Goal: Task Accomplishment & Management: Manage account settings

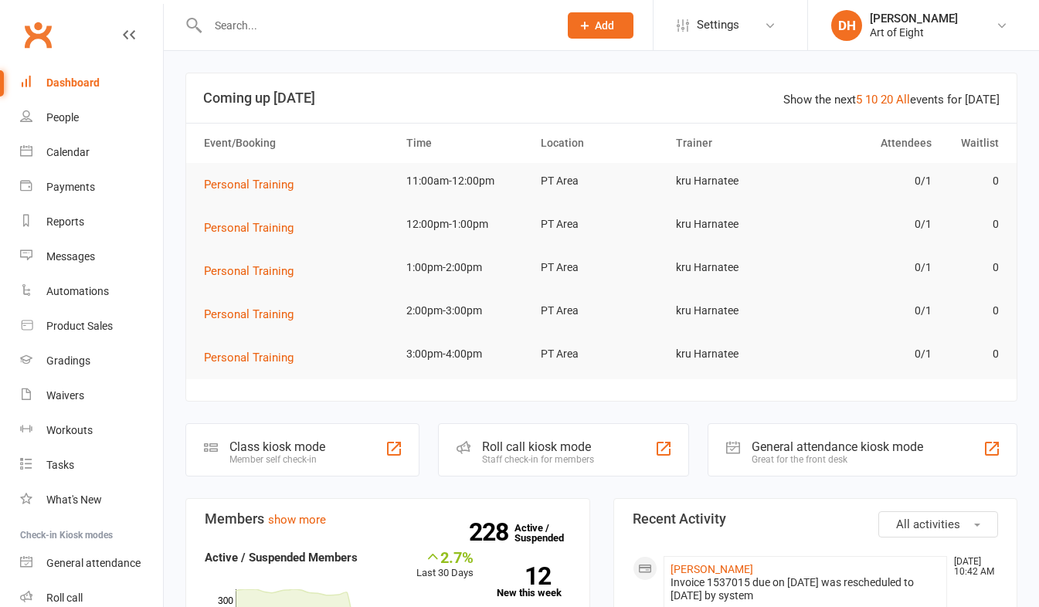
click at [268, 26] on input "text" at bounding box center [375, 26] width 344 height 22
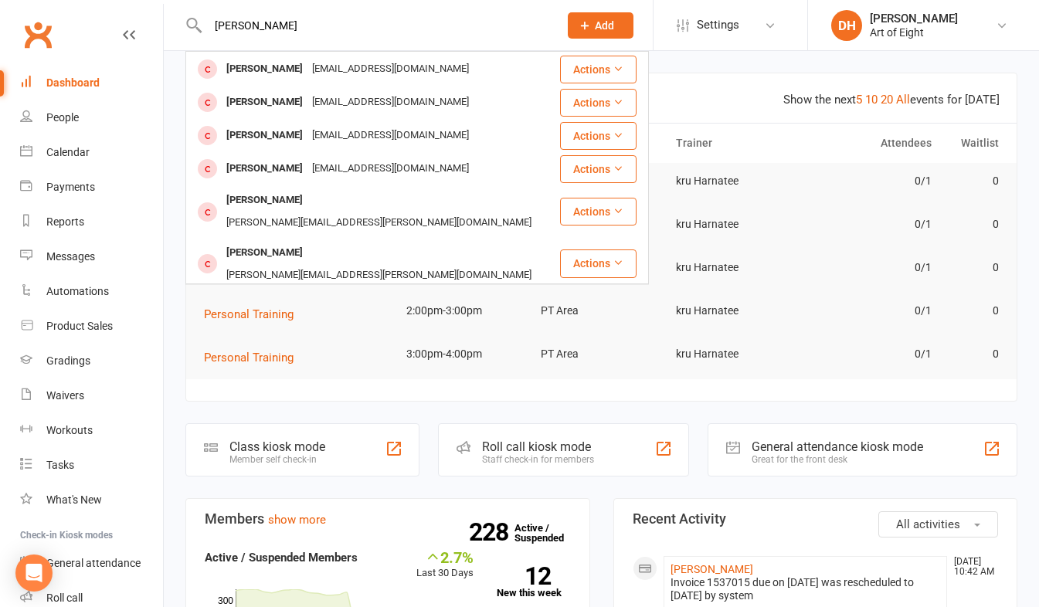
scroll to position [309, 0]
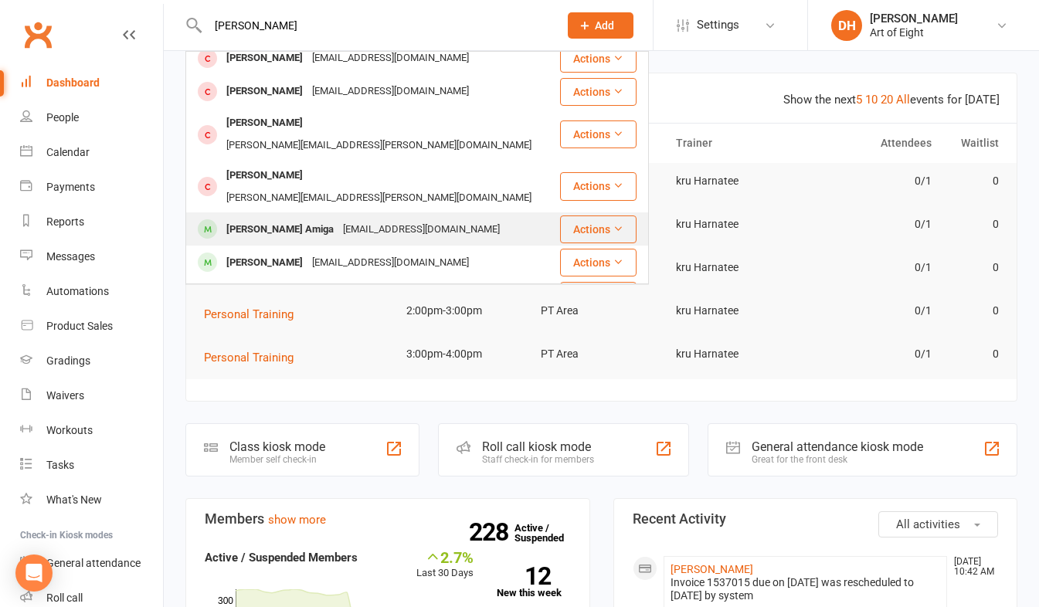
type input "[PERSON_NAME]"
click at [268, 219] on div "[PERSON_NAME] Amiga" at bounding box center [280, 230] width 117 height 22
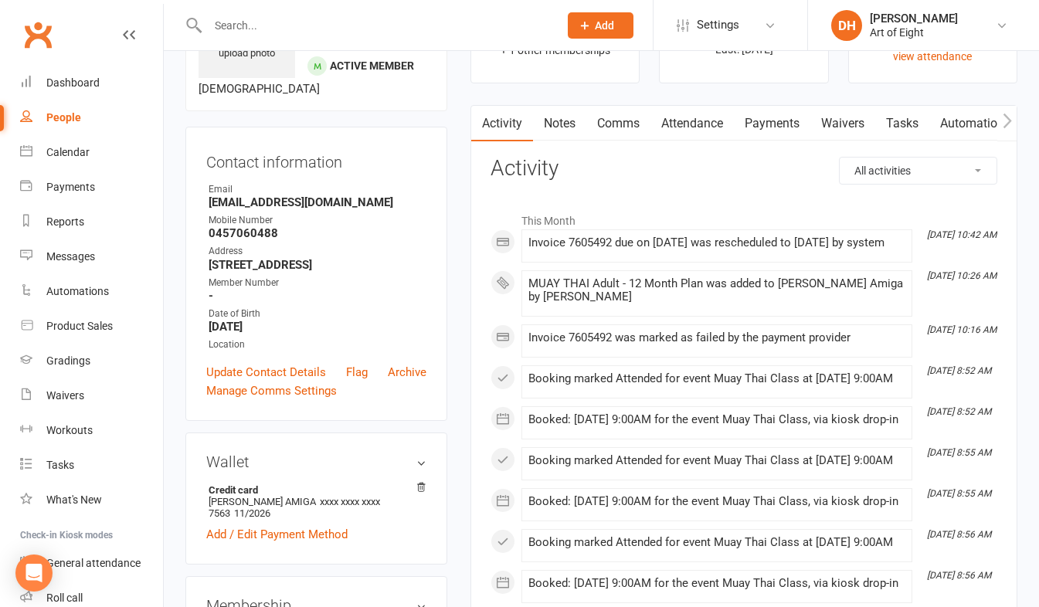
scroll to position [77, 0]
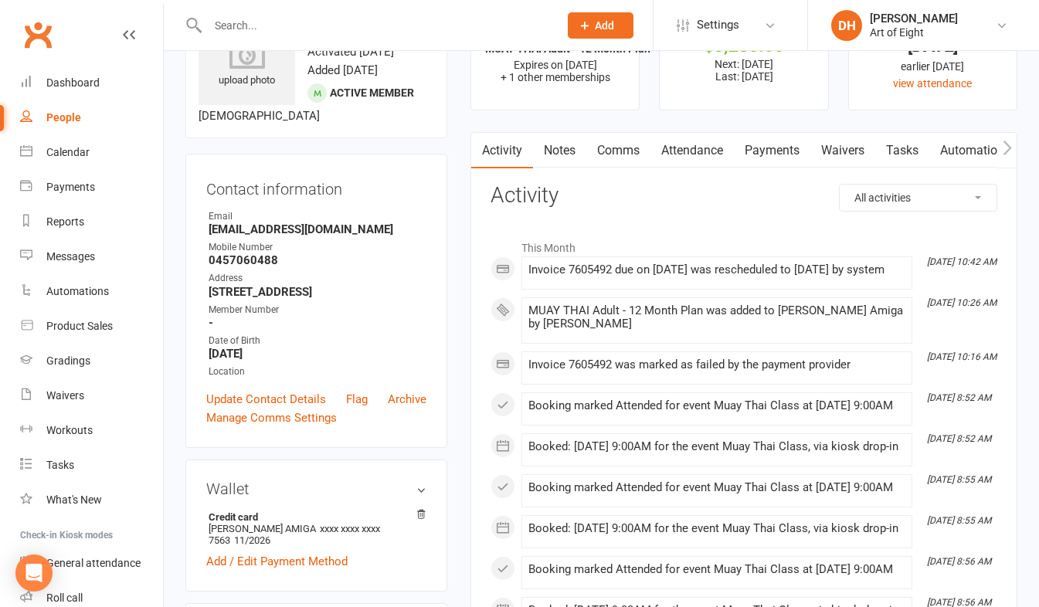
drag, startPoint x: 773, startPoint y: 144, endPoint x: 776, endPoint y: 164, distance: 20.3
click at [773, 144] on link "Payments" at bounding box center [772, 151] width 76 height 36
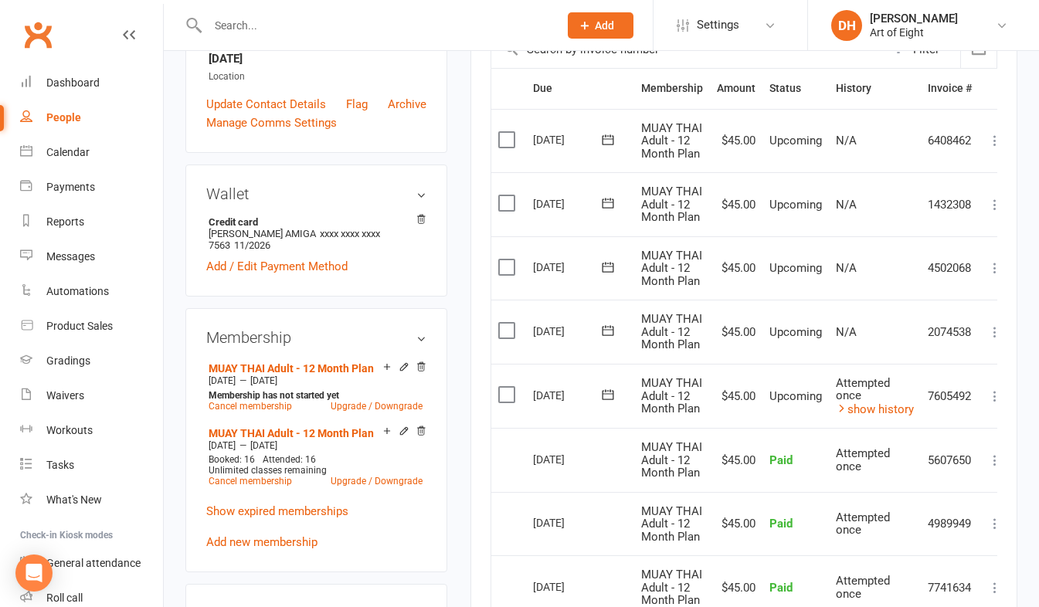
scroll to position [386, 0]
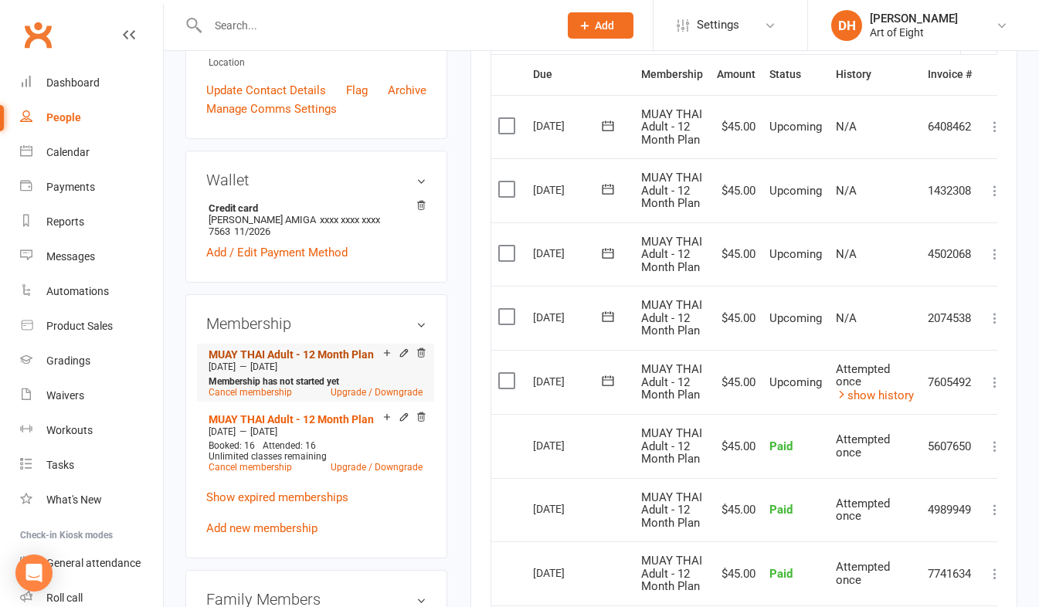
click at [264, 361] on link "MUAY THAI Adult - 12 Month Plan" at bounding box center [291, 354] width 165 height 12
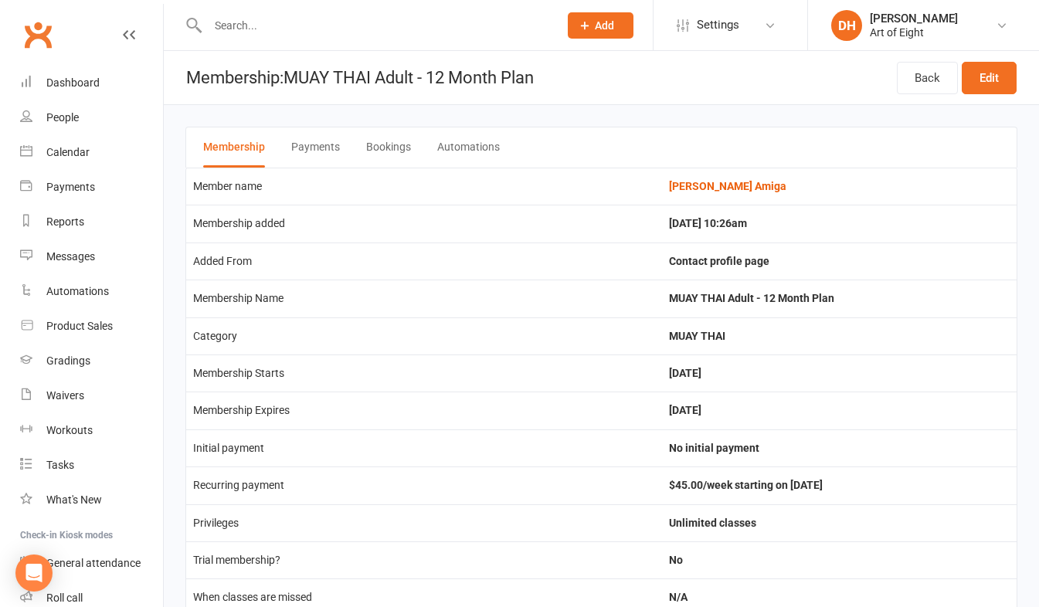
click at [321, 149] on button "Payments" at bounding box center [315, 147] width 49 height 40
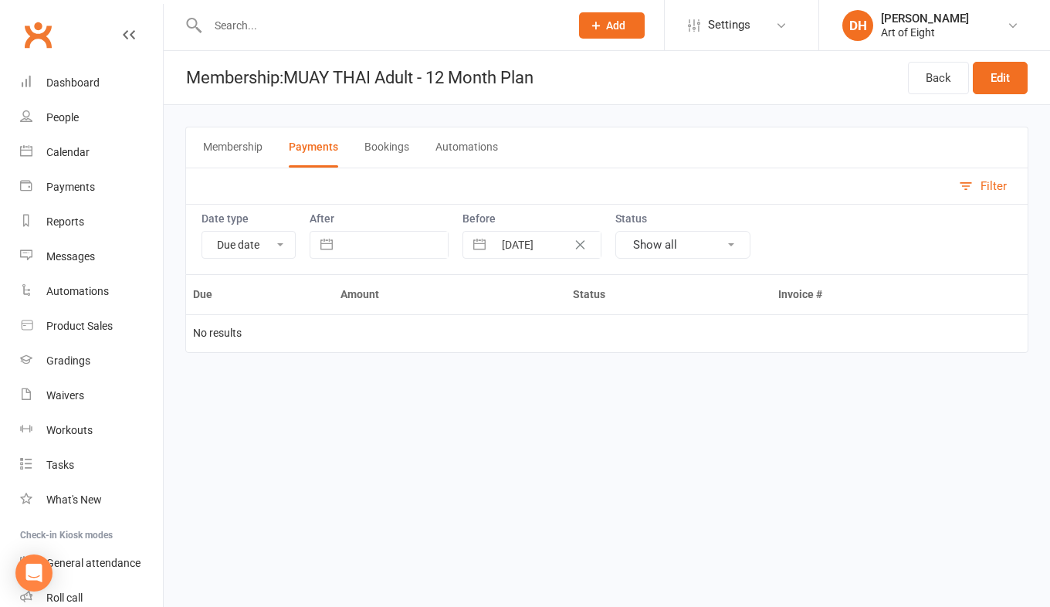
click at [384, 145] on button "Bookings" at bounding box center [386, 147] width 45 height 40
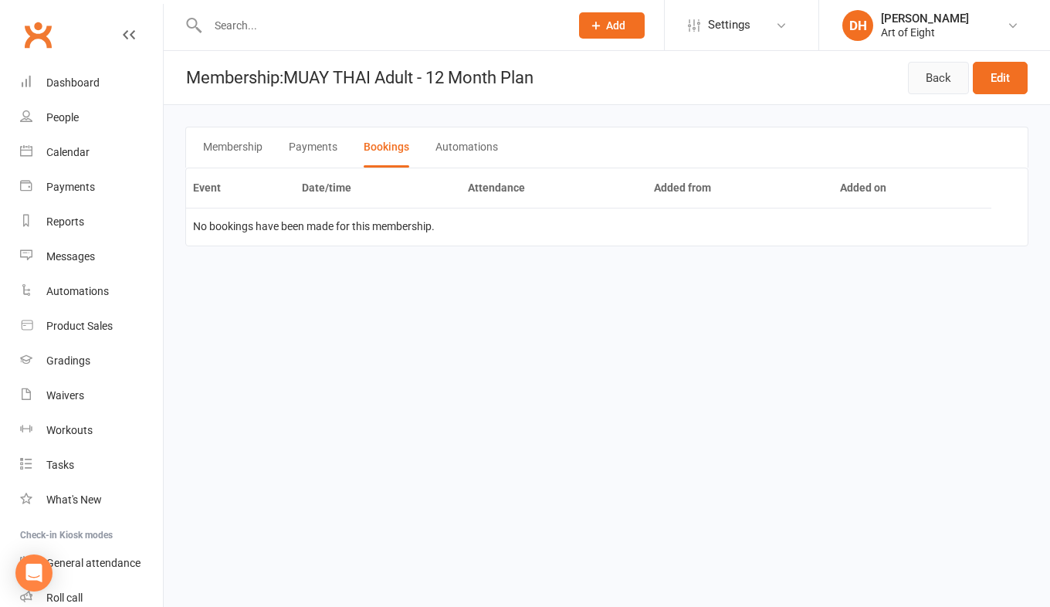
click at [934, 81] on link "Back" at bounding box center [938, 78] width 61 height 32
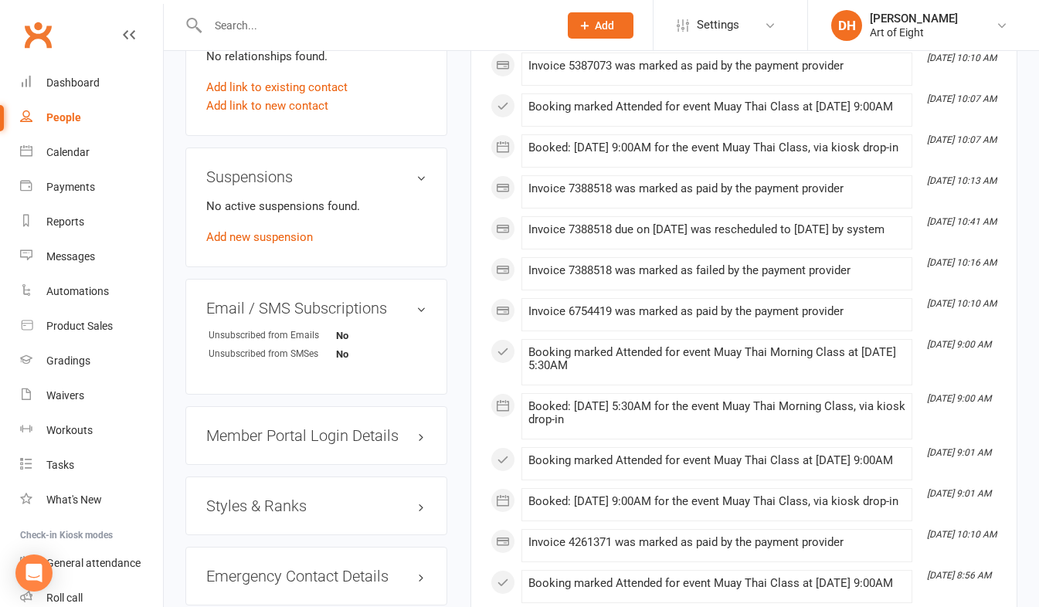
scroll to position [927, 0]
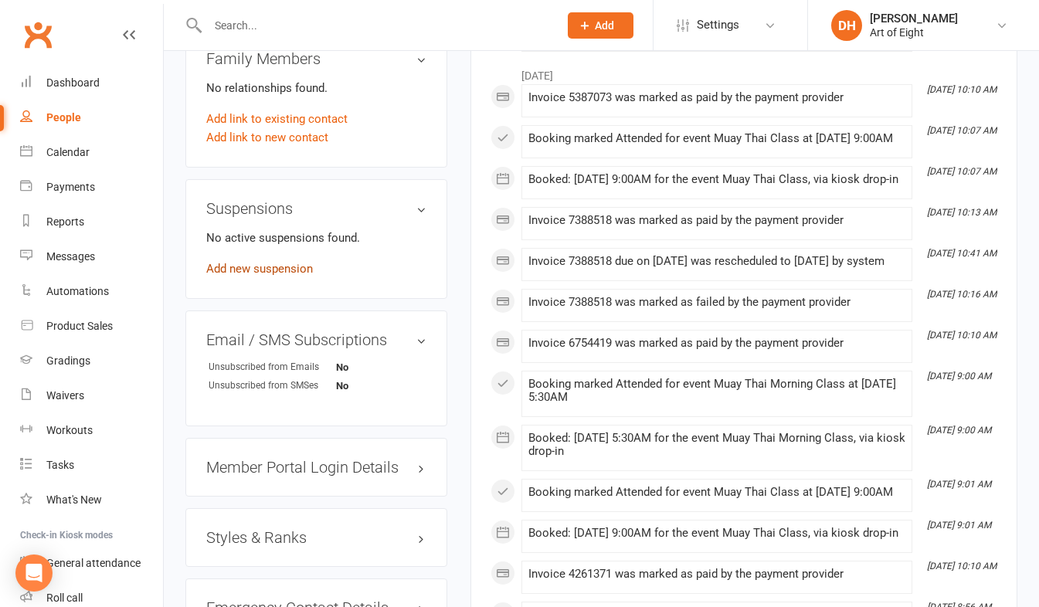
click at [293, 271] on link "Add new suspension" at bounding box center [259, 269] width 107 height 14
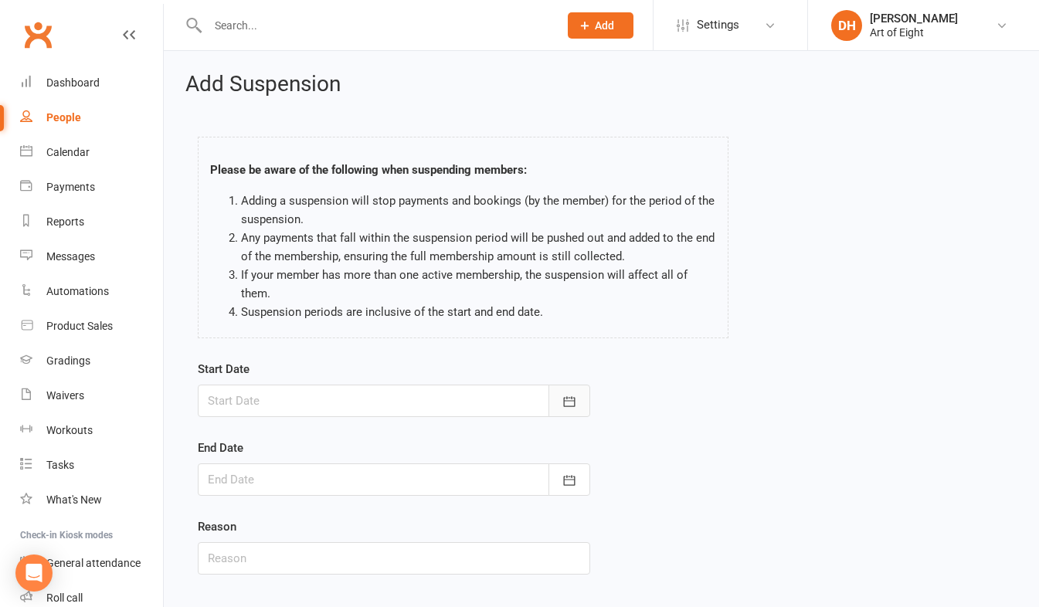
click at [575, 406] on icon "button" at bounding box center [568, 401] width 15 height 15
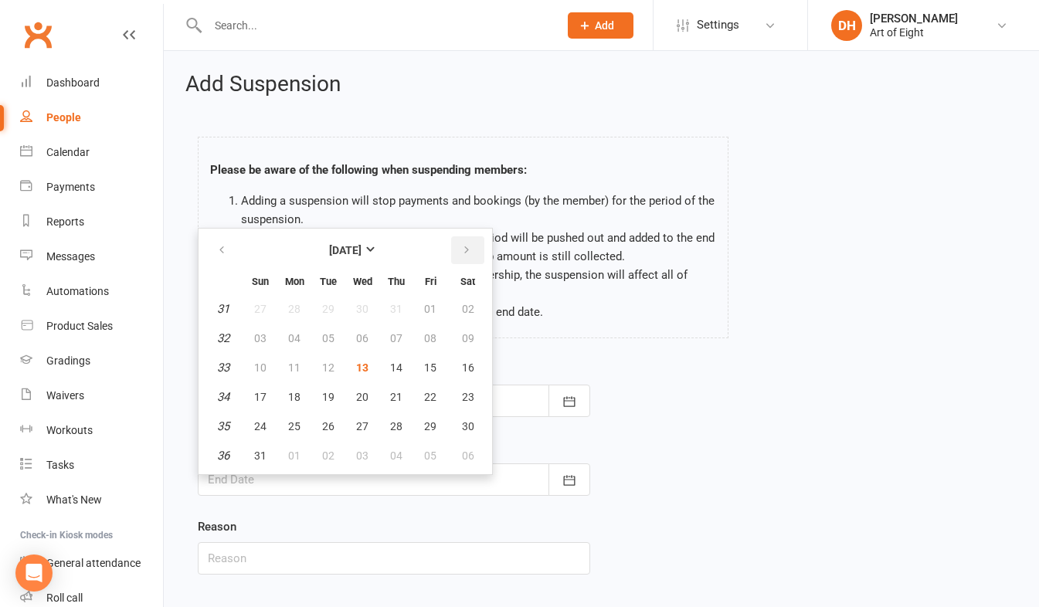
click at [465, 251] on icon "button" at bounding box center [466, 250] width 11 height 12
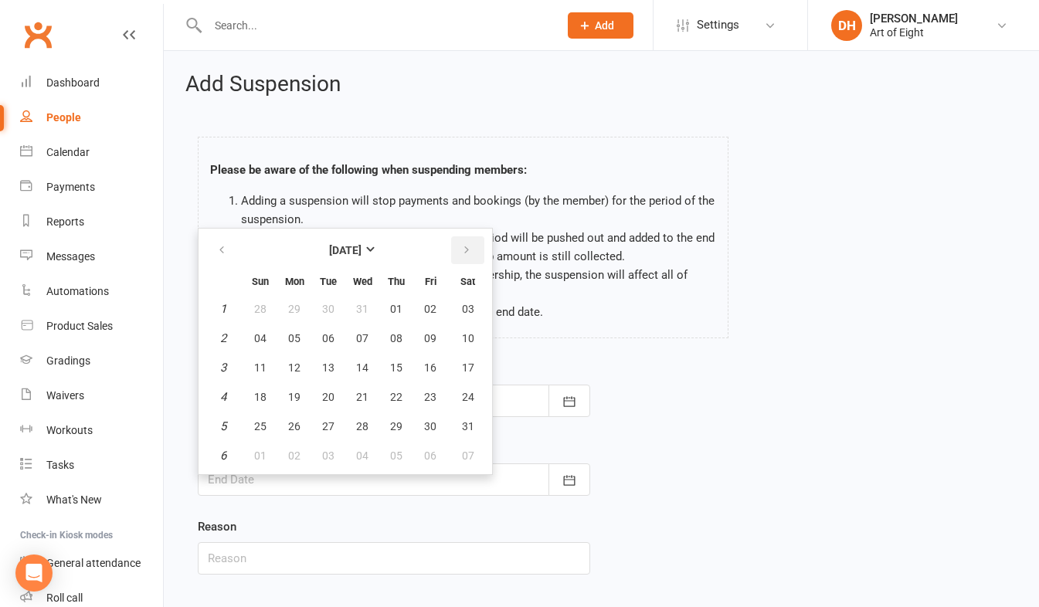
click at [465, 251] on icon "button" at bounding box center [466, 250] width 11 height 12
click at [467, 392] on span "28" at bounding box center [468, 397] width 12 height 12
type input "[DATE]"
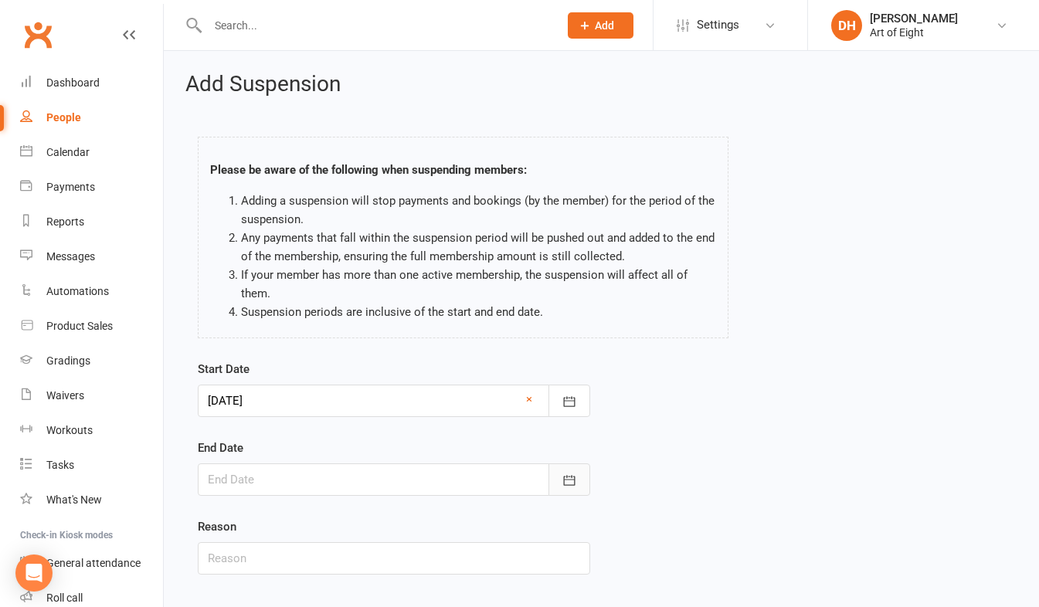
click at [565, 480] on icon "button" at bounding box center [568, 480] width 15 height 15
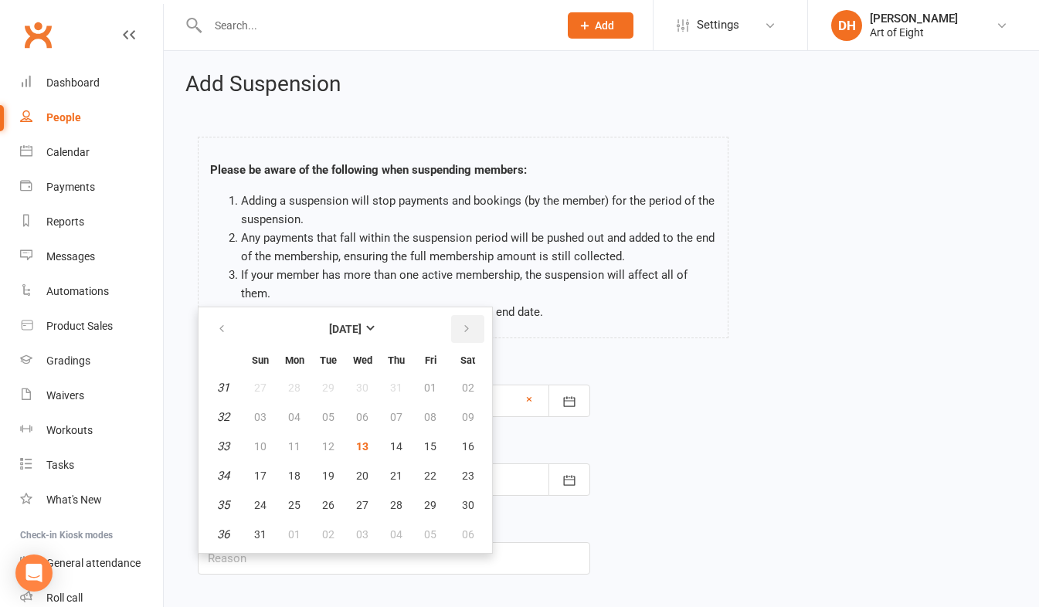
click at [468, 333] on icon "button" at bounding box center [466, 329] width 11 height 12
click at [467, 333] on icon "button" at bounding box center [466, 329] width 11 height 12
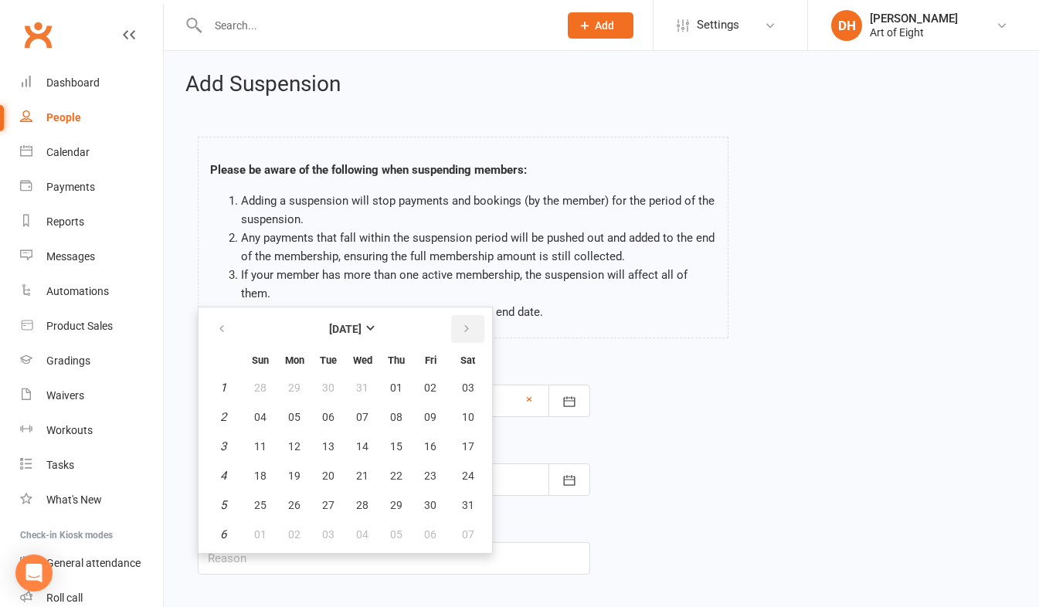
click at [467, 333] on icon "button" at bounding box center [466, 329] width 11 height 12
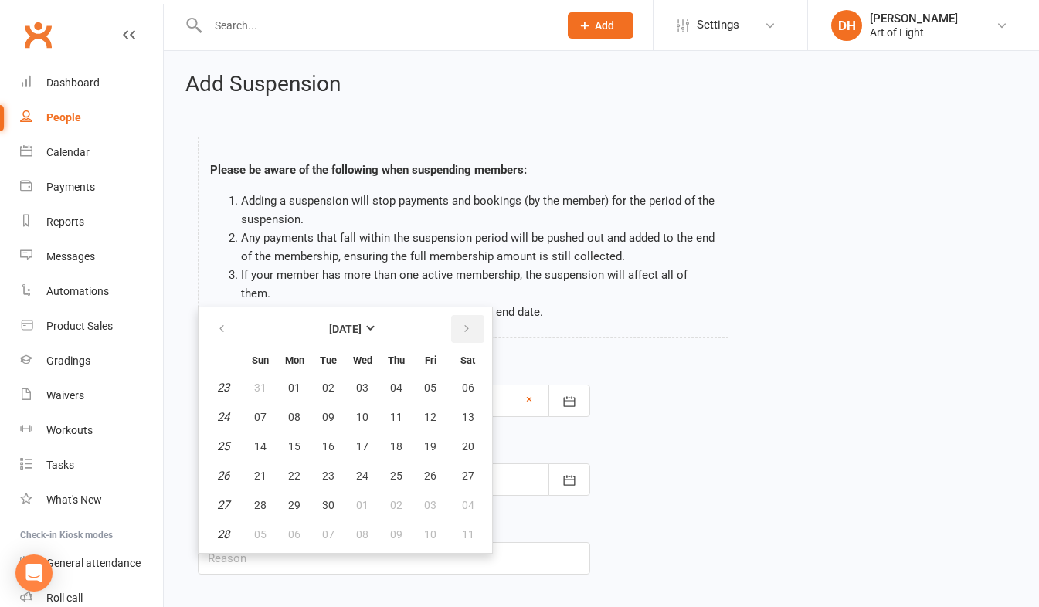
click at [467, 333] on icon "button" at bounding box center [466, 329] width 11 height 12
click at [331, 389] on span "01" at bounding box center [328, 387] width 12 height 12
type input "[DATE]"
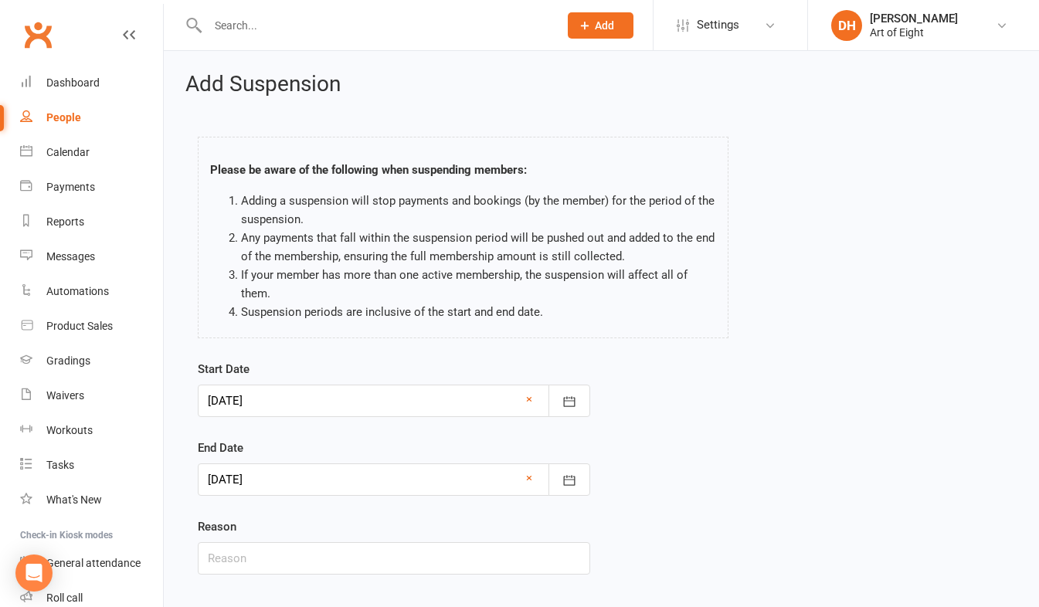
scroll to position [90, 0]
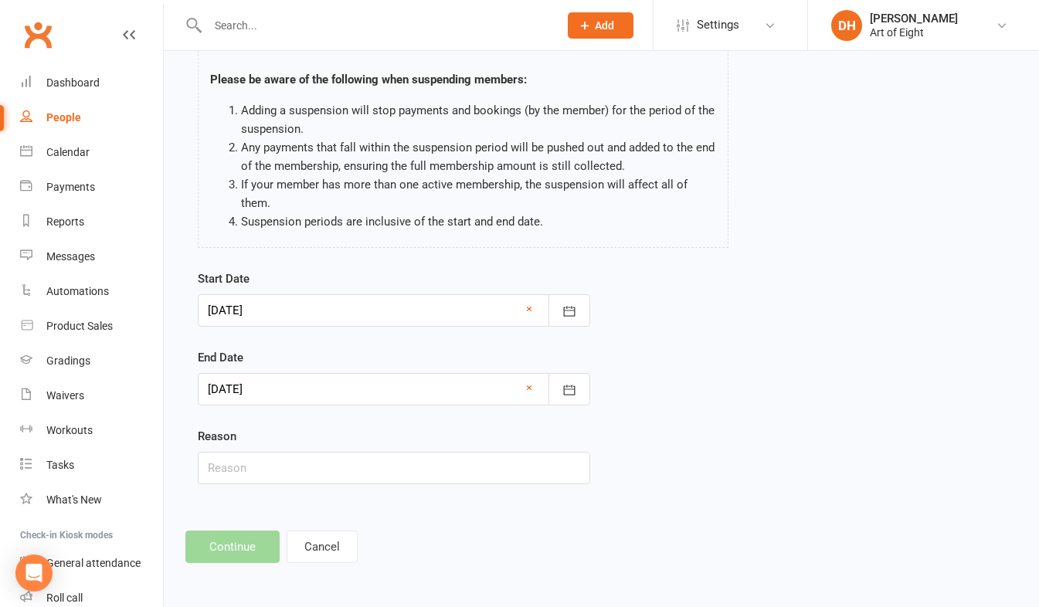
click at [217, 545] on footer "Continue Cancel" at bounding box center [601, 547] width 832 height 32
click at [84, 79] on div "Dashboard" at bounding box center [72, 82] width 53 height 12
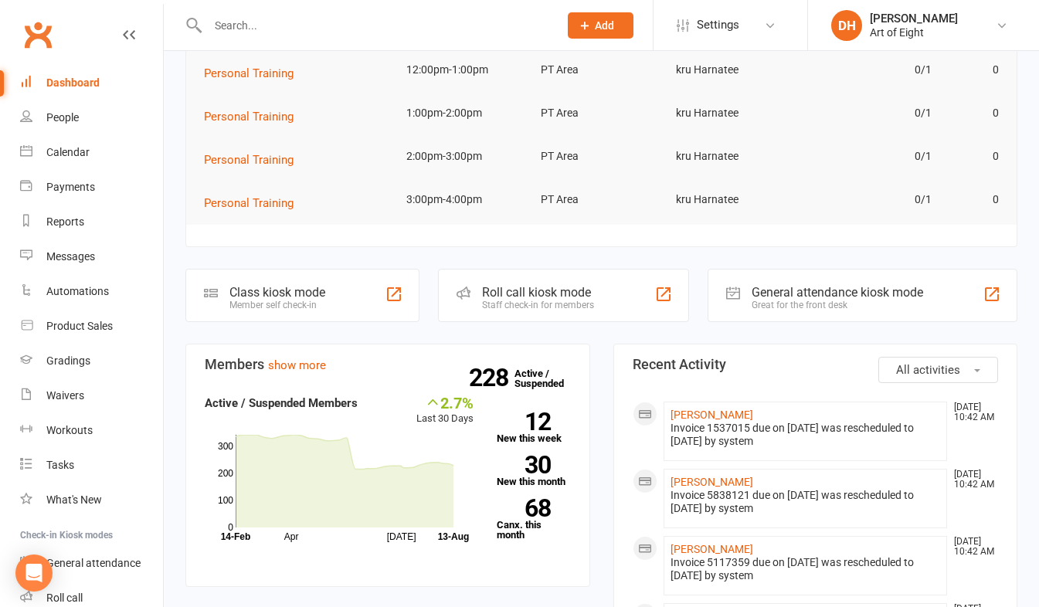
scroll to position [77, 0]
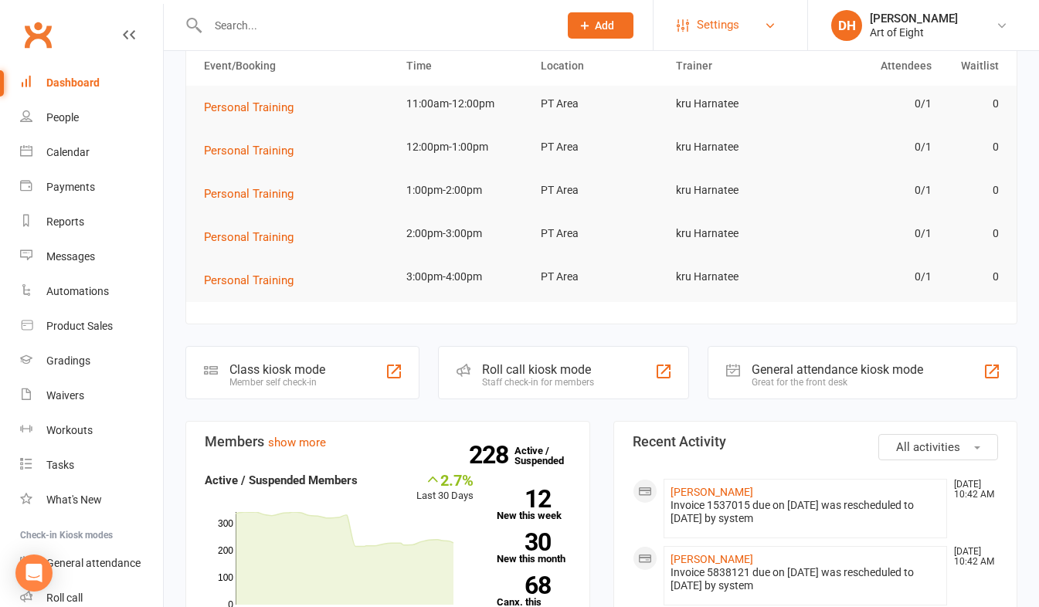
click at [720, 29] on span "Settings" at bounding box center [718, 25] width 42 height 35
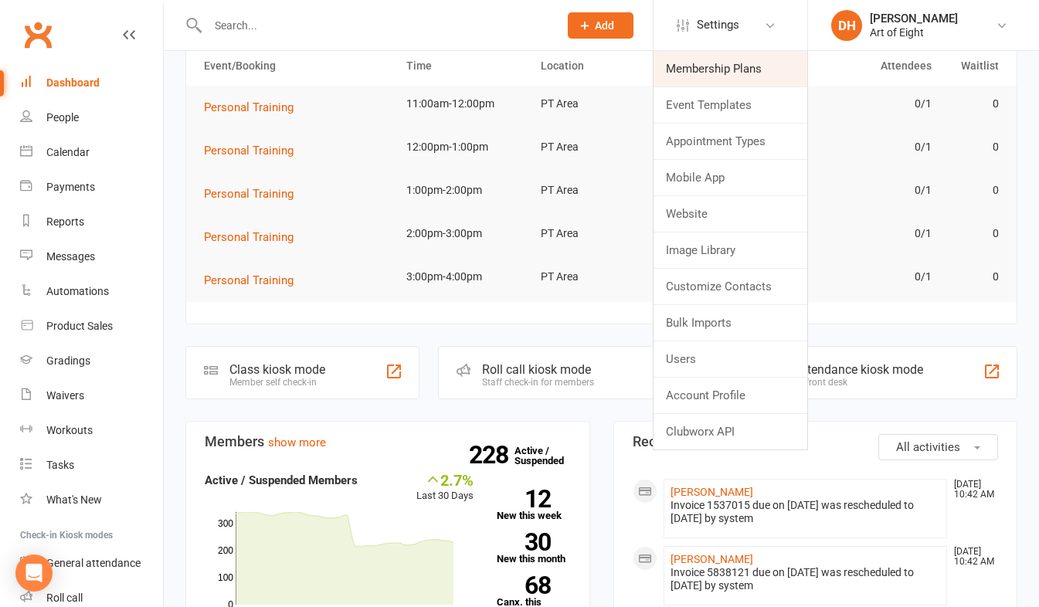
click at [693, 66] on link "Membership Plans" at bounding box center [730, 69] width 154 height 36
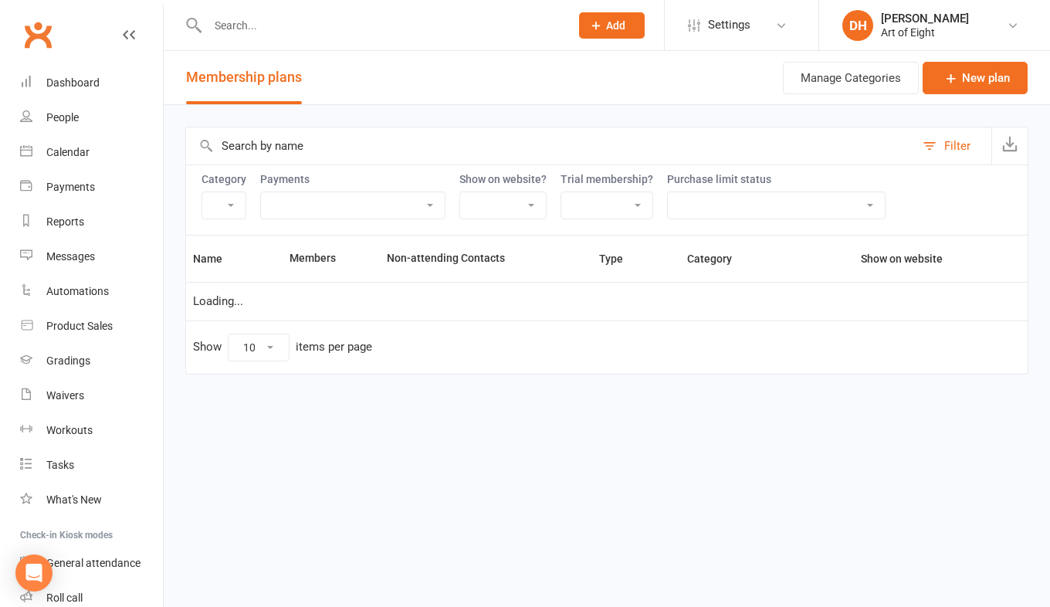
select select "50"
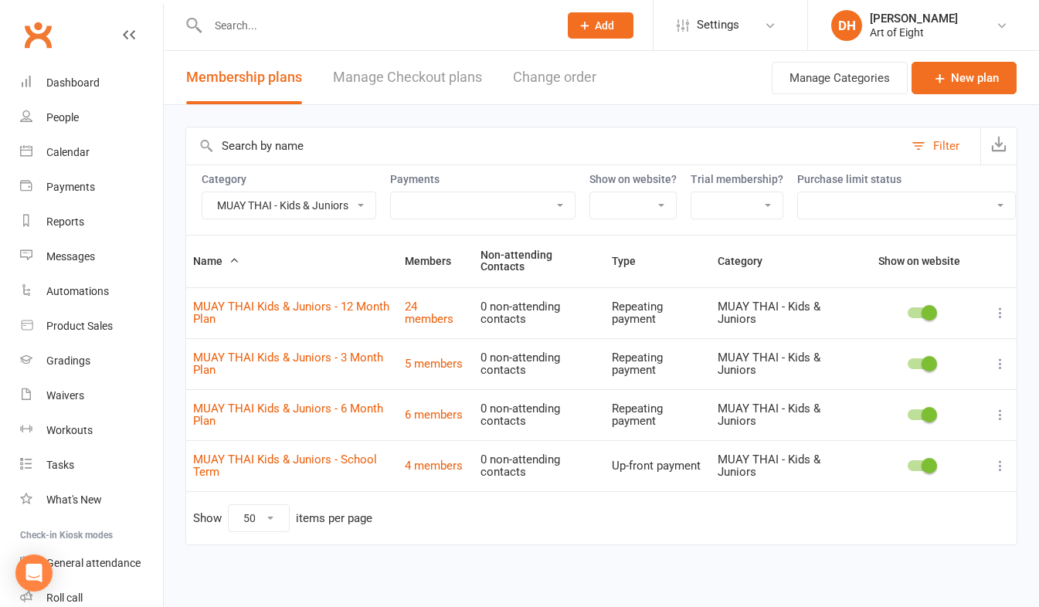
click at [358, 211] on select "BJJ/MMA BJJ/MMA - Kids & Juniors MUAY THAI MUAY THAI - Kids & Juniors Personal …" at bounding box center [288, 205] width 173 height 26
click at [202, 192] on select "BJJ/MMA BJJ/MMA - Kids & Juniors MUAY THAI MUAY THAI - Kids & Juniors Personal …" at bounding box center [288, 205] width 173 height 26
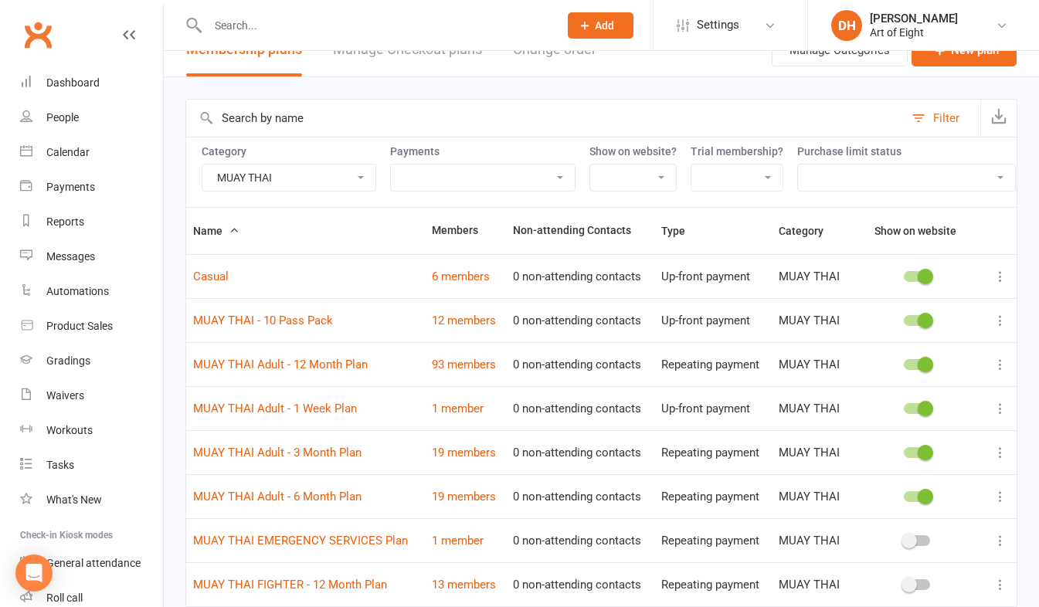
scroll to position [3, 0]
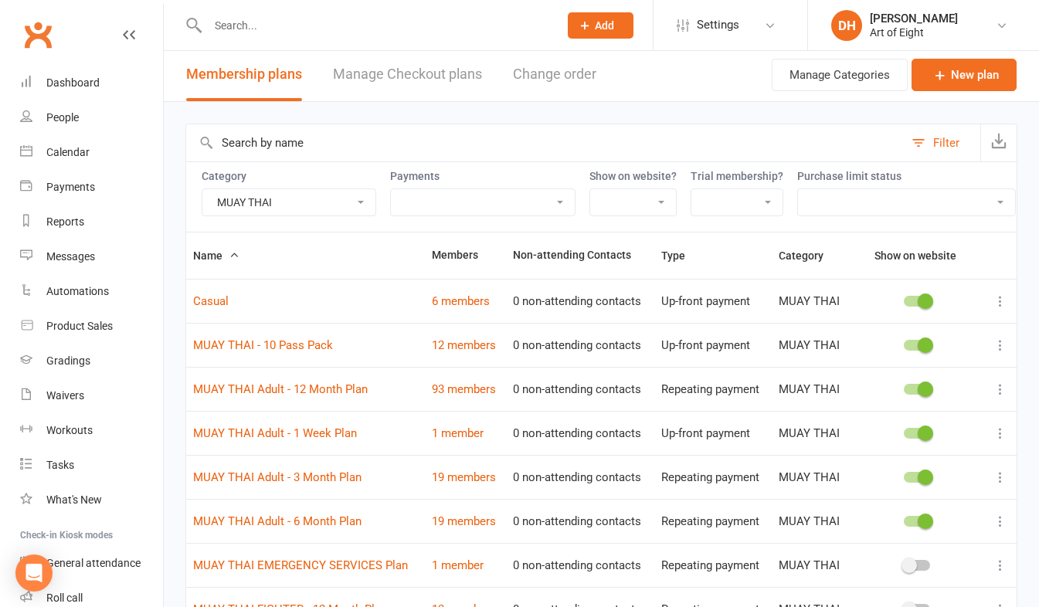
click at [358, 200] on select "BJJ/MMA BJJ/MMA - Kids & Juniors MUAY THAI MUAY THAI - Kids & Juniors Personal …" at bounding box center [288, 202] width 173 height 26
click at [202, 189] on select "BJJ/MMA BJJ/MMA - Kids & Juniors MUAY THAI MUAY THAI - Kids & Juniors Personal …" at bounding box center [288, 202] width 173 height 26
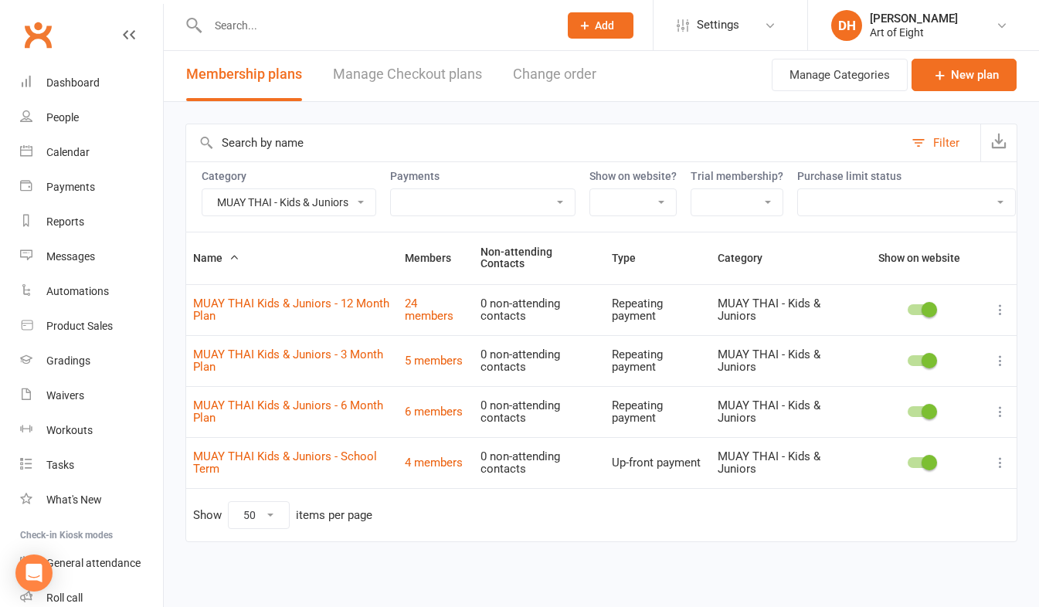
click at [361, 205] on select "BJJ/MMA BJJ/MMA - Kids & Juniors MUAY THAI MUAY THAI - Kids & Juniors Personal …" at bounding box center [288, 202] width 173 height 26
select select "9307"
click at [202, 189] on select "BJJ/MMA BJJ/MMA - Kids & Juniors MUAY THAI MUAY THAI - Kids & Juniors Personal …" at bounding box center [288, 202] width 173 height 26
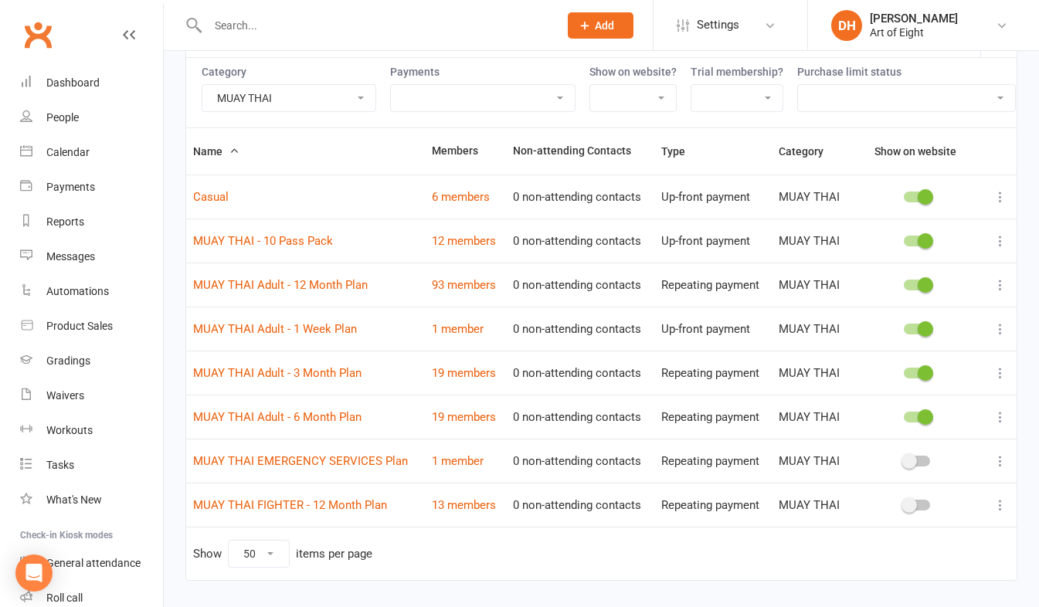
scroll to position [158, 0]
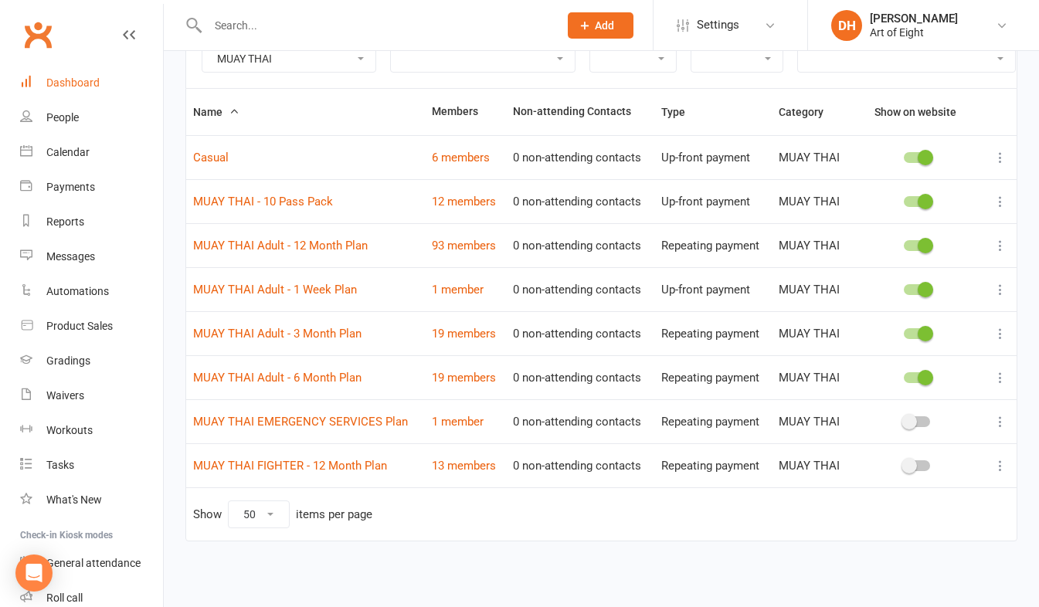
click at [80, 85] on div "Dashboard" at bounding box center [72, 82] width 53 height 12
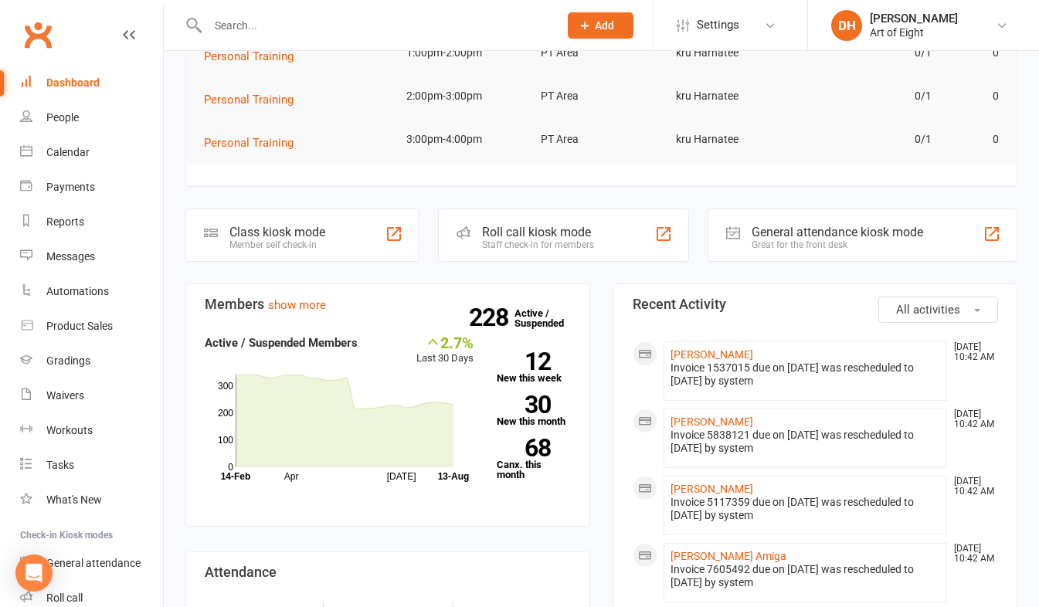
scroll to position [232, 0]
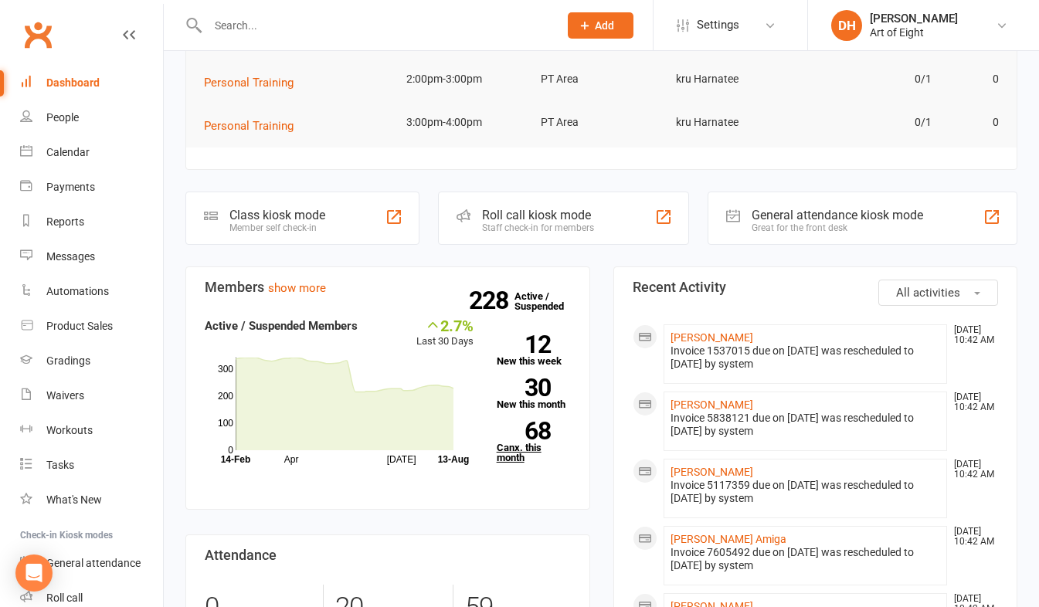
click at [508, 454] on link "68 Canx. this month" at bounding box center [534, 442] width 74 height 41
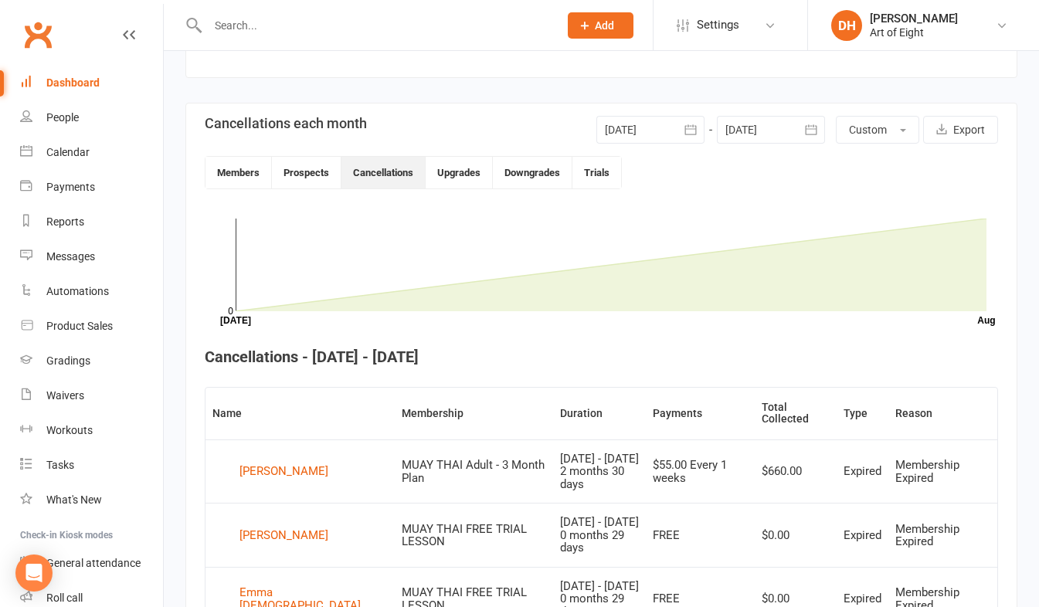
scroll to position [267, 0]
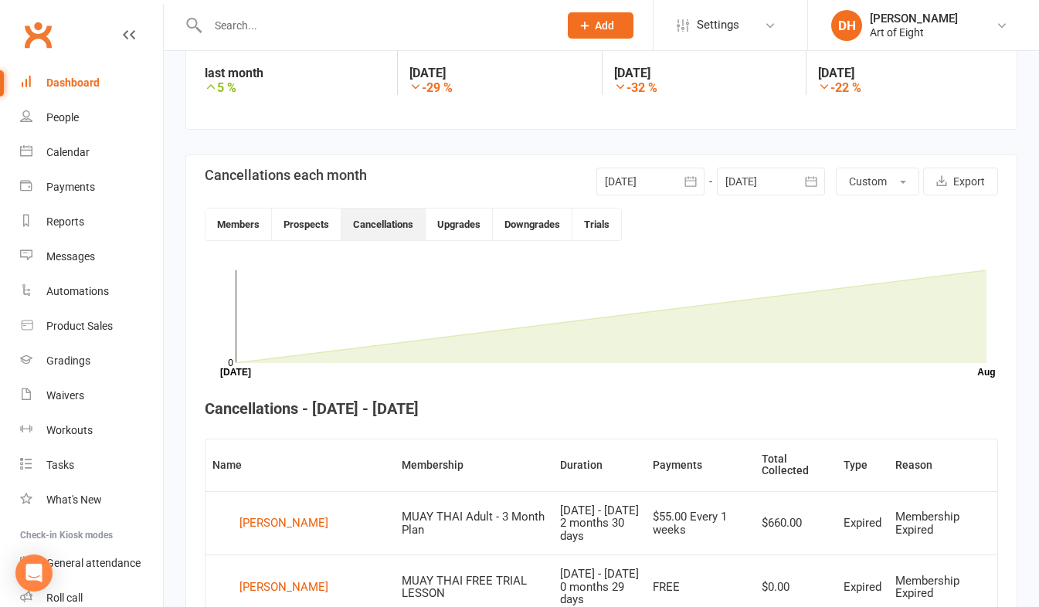
click at [687, 182] on icon "button" at bounding box center [690, 181] width 15 height 15
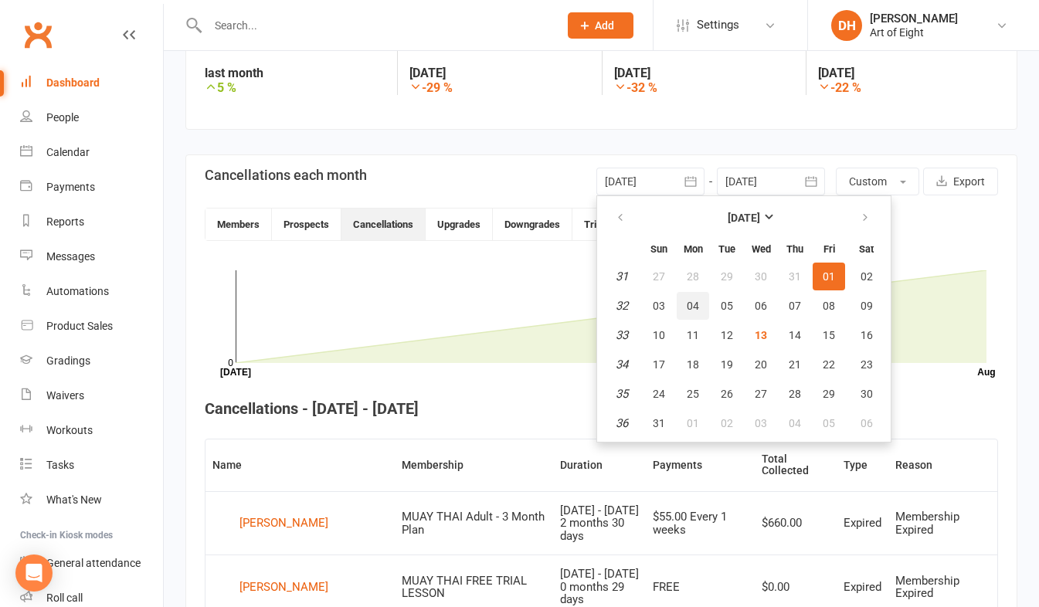
click at [692, 305] on span "04" at bounding box center [693, 306] width 12 height 12
type input "[DATE]"
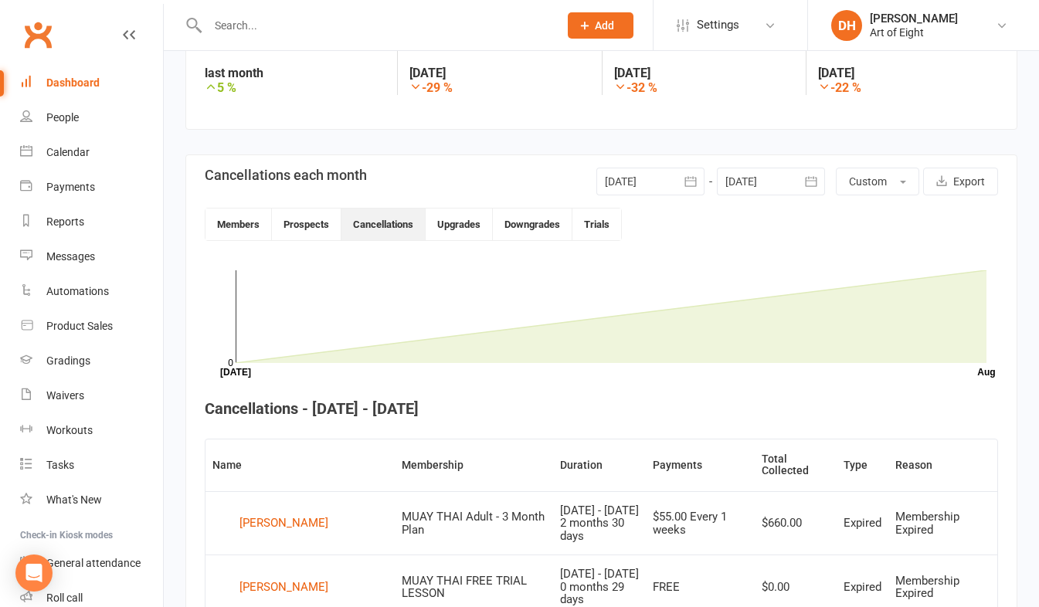
click at [807, 182] on icon "button" at bounding box center [810, 181] width 15 height 15
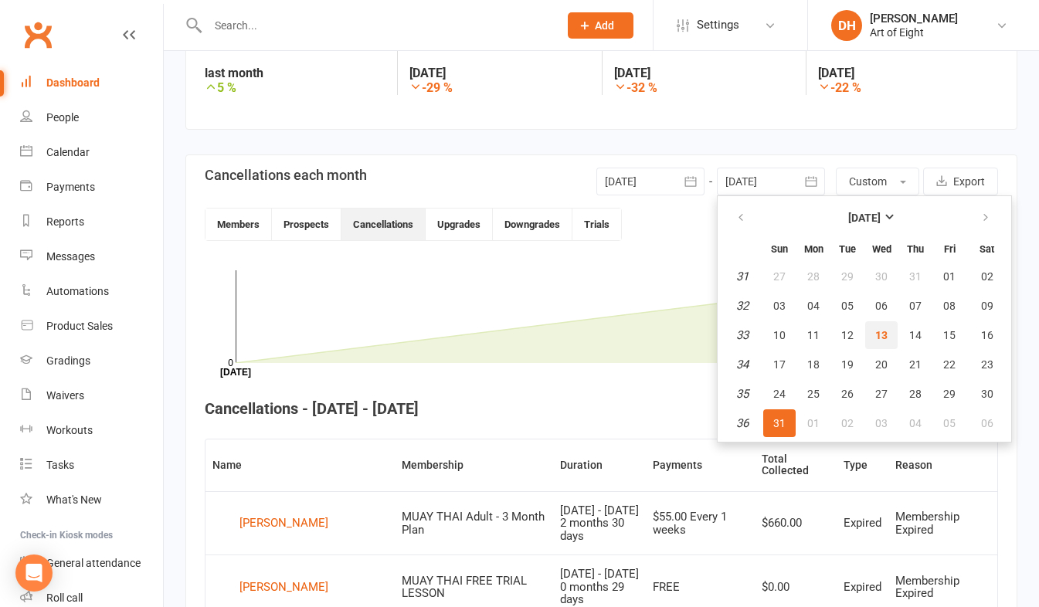
click at [877, 331] on span "13" at bounding box center [881, 335] width 12 height 12
type input "[DATE]"
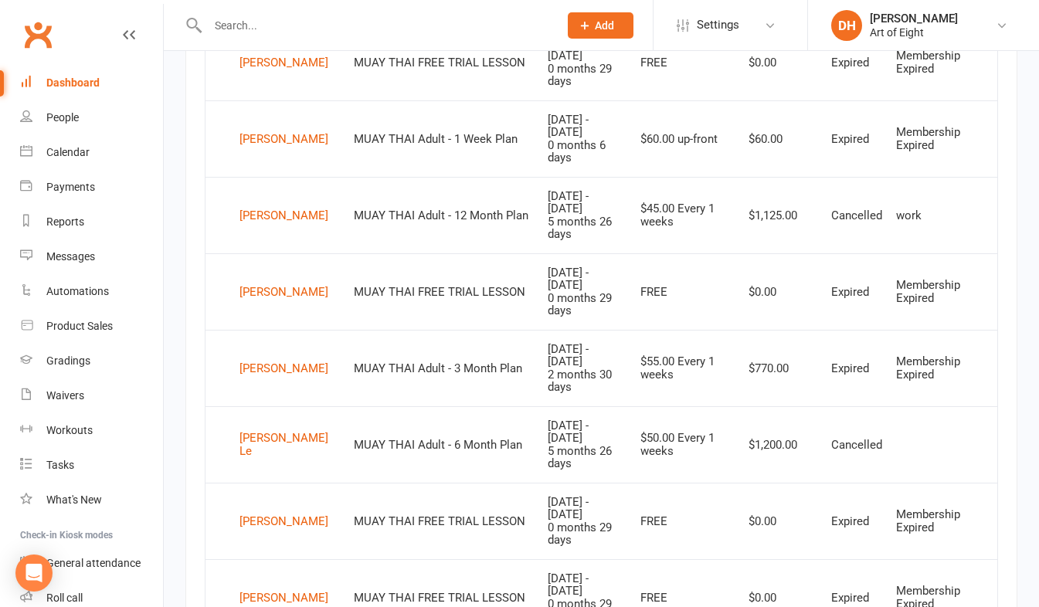
scroll to position [1194, 0]
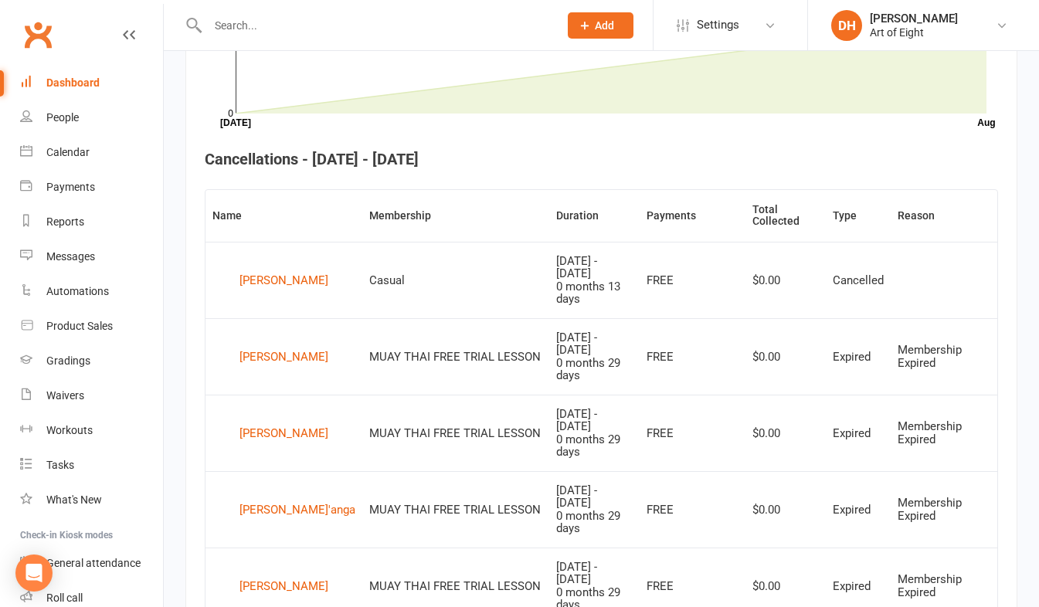
scroll to position [499, 0]
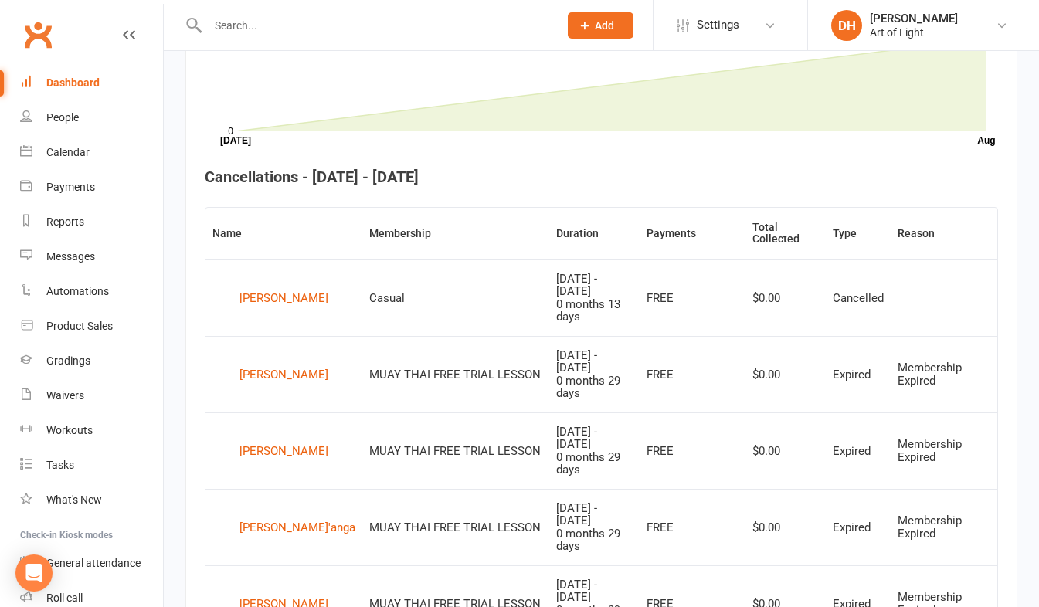
click at [368, 22] on input "text" at bounding box center [375, 26] width 344 height 22
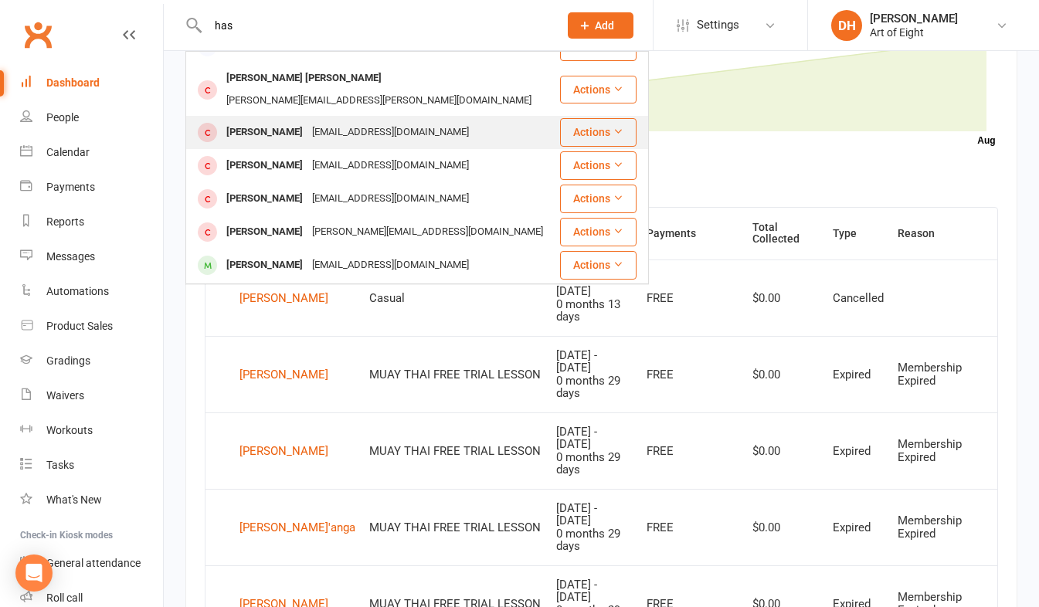
scroll to position [34, 0]
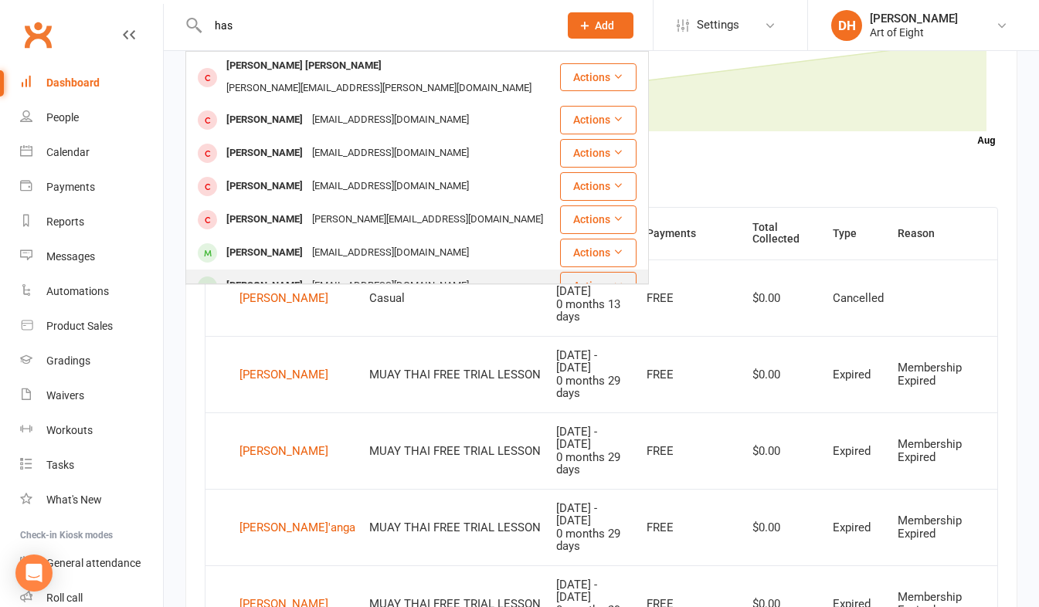
type input "has"
click at [268, 275] on div "[PERSON_NAME]" at bounding box center [265, 286] width 86 height 22
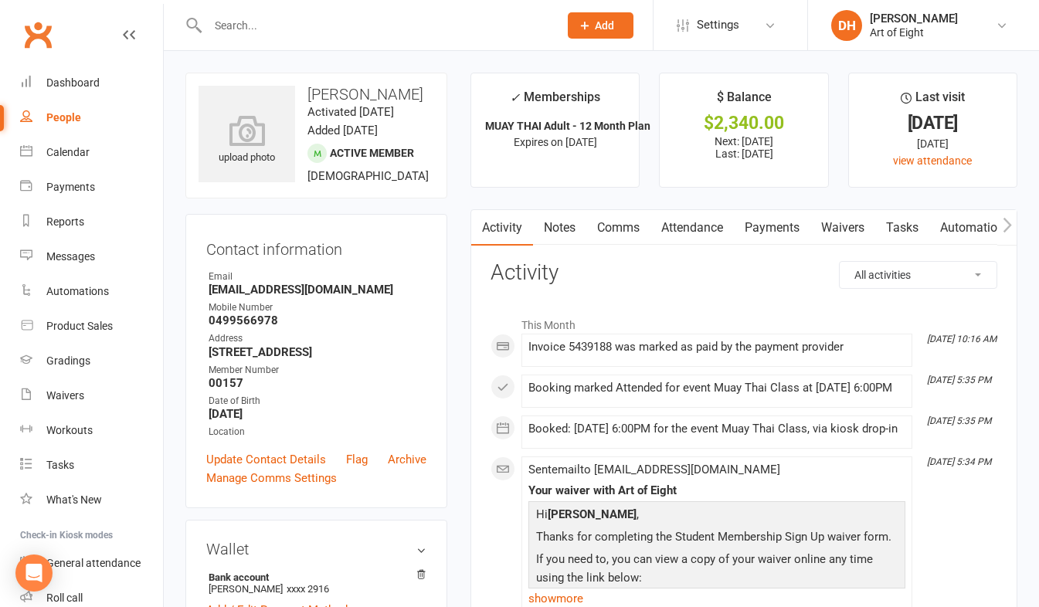
click at [754, 228] on link "Payments" at bounding box center [772, 228] width 76 height 36
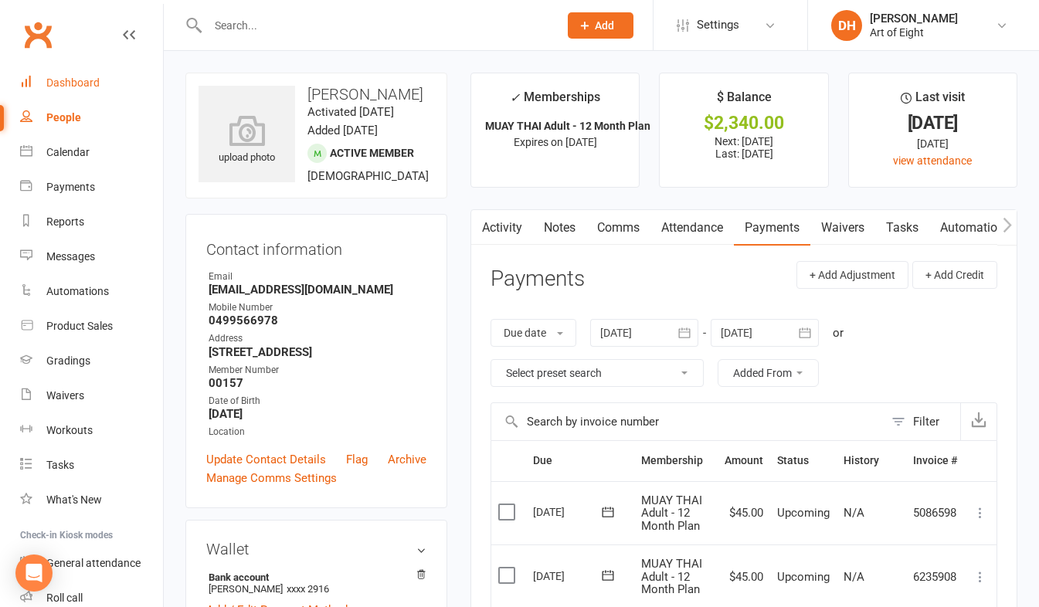
drag, startPoint x: 90, startPoint y: 79, endPoint x: 107, endPoint y: 91, distance: 20.4
click at [90, 79] on div "Dashboard" at bounding box center [72, 82] width 53 height 12
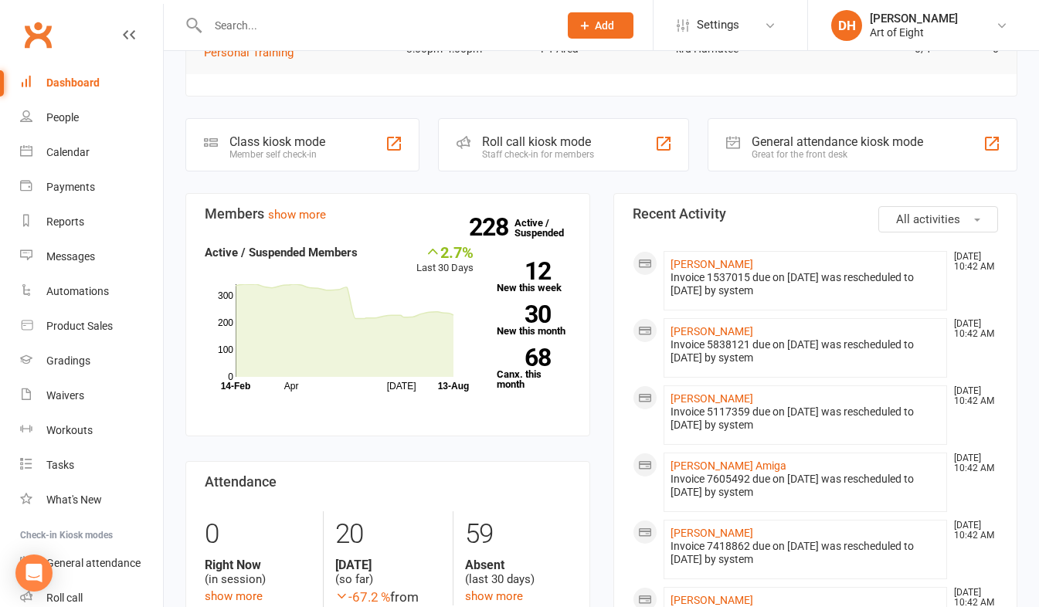
scroll to position [309, 0]
